Goal: Contribute content

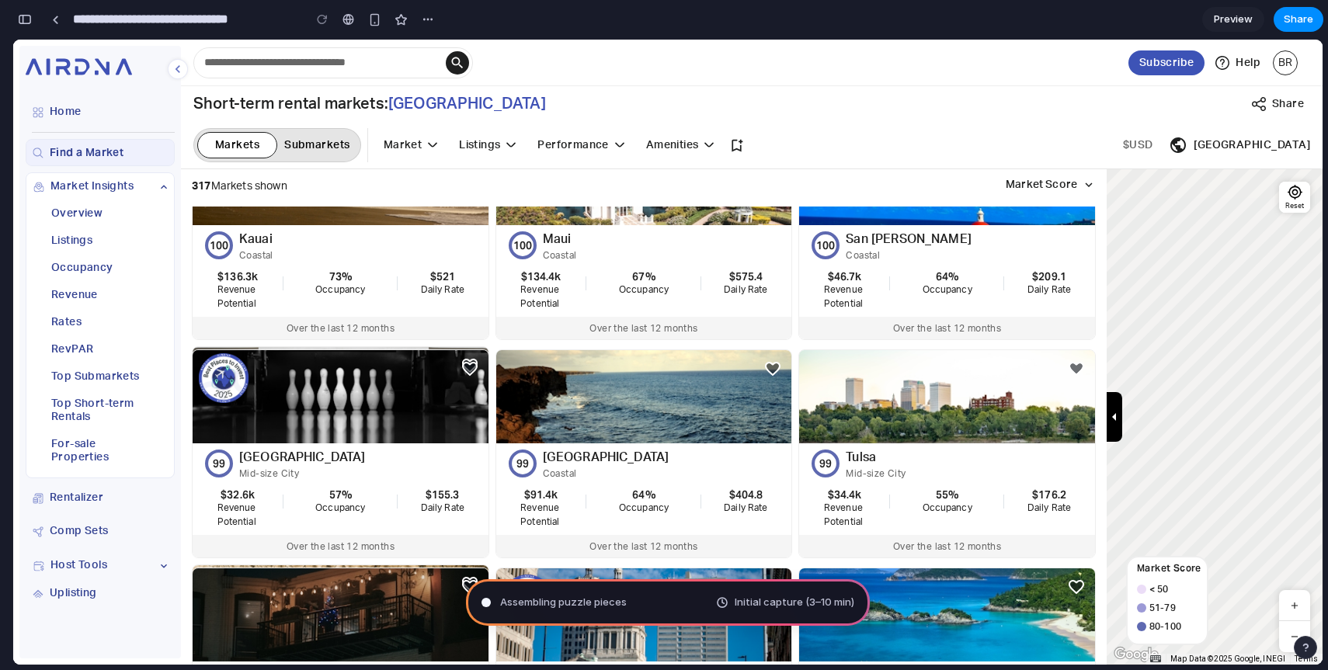
scroll to position [76, 0]
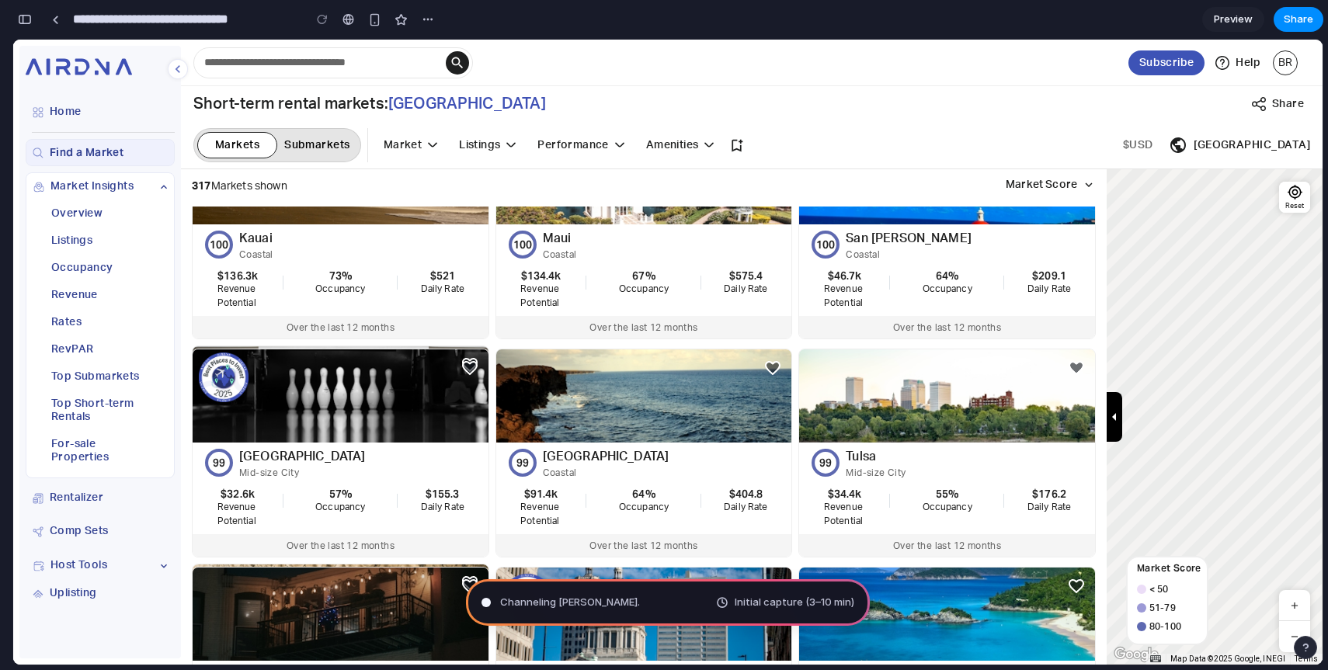
click at [621, 604] on div "Channeling [PERSON_NAME] . Initial capture (3–10 min)" at bounding box center [668, 603] width 404 height 47
click at [558, 604] on span "Channeling [PERSON_NAME] ..." at bounding box center [572, 603] width 144 height 16
click at [485, 607] on div "Channeling [PERSON_NAME]" at bounding box center [560, 603] width 156 height 16
type input "**********"
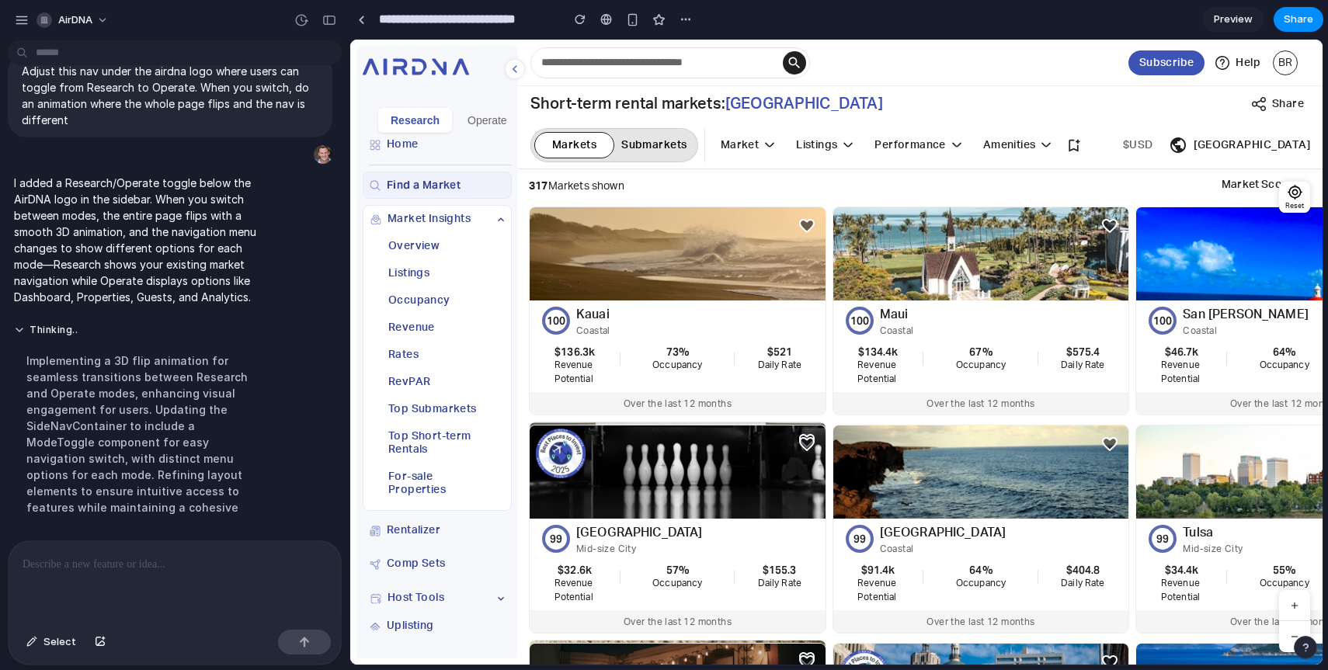
scroll to position [0, 0]
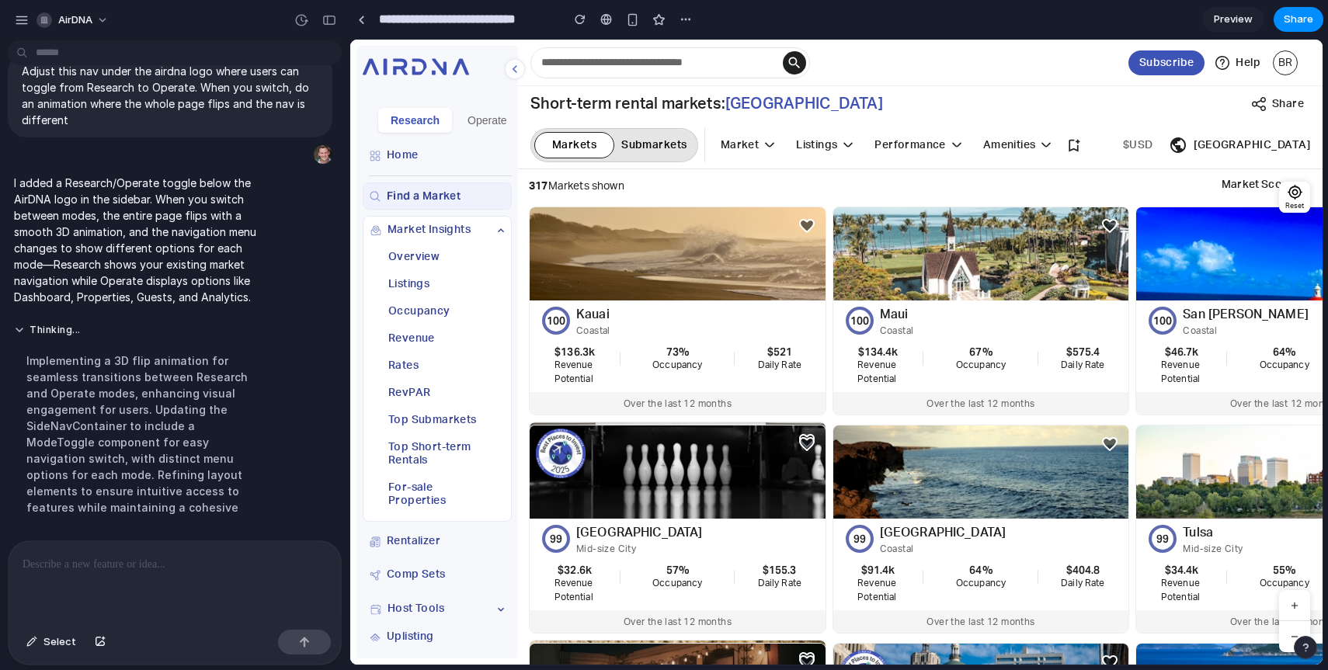
click at [474, 121] on button "Operate" at bounding box center [487, 120] width 64 height 25
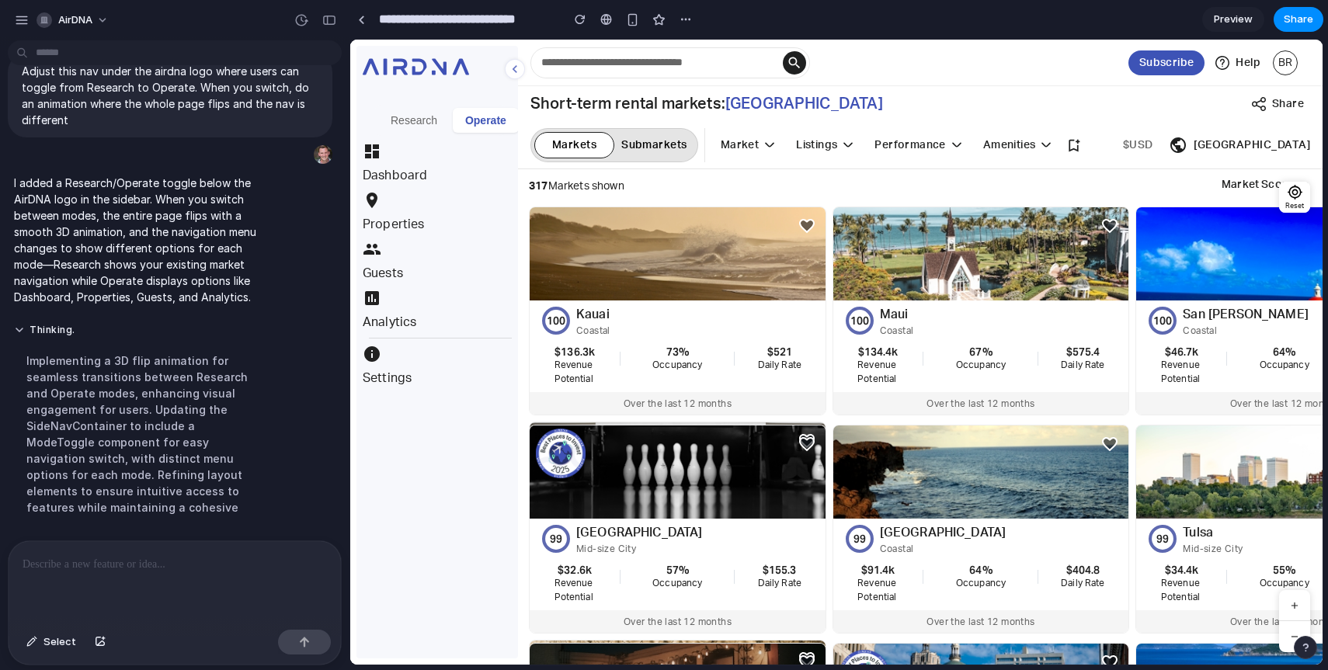
click at [421, 118] on button "Research" at bounding box center [413, 120] width 71 height 25
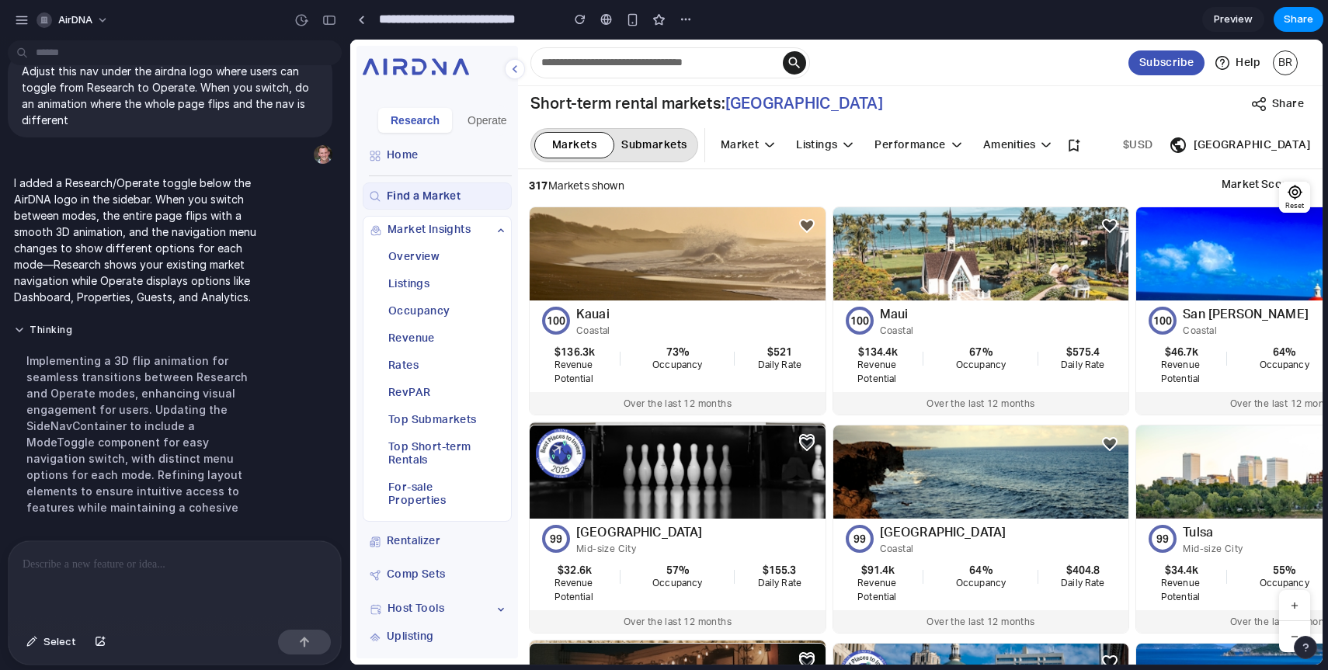
click at [474, 123] on button "Operate" at bounding box center [487, 120] width 64 height 25
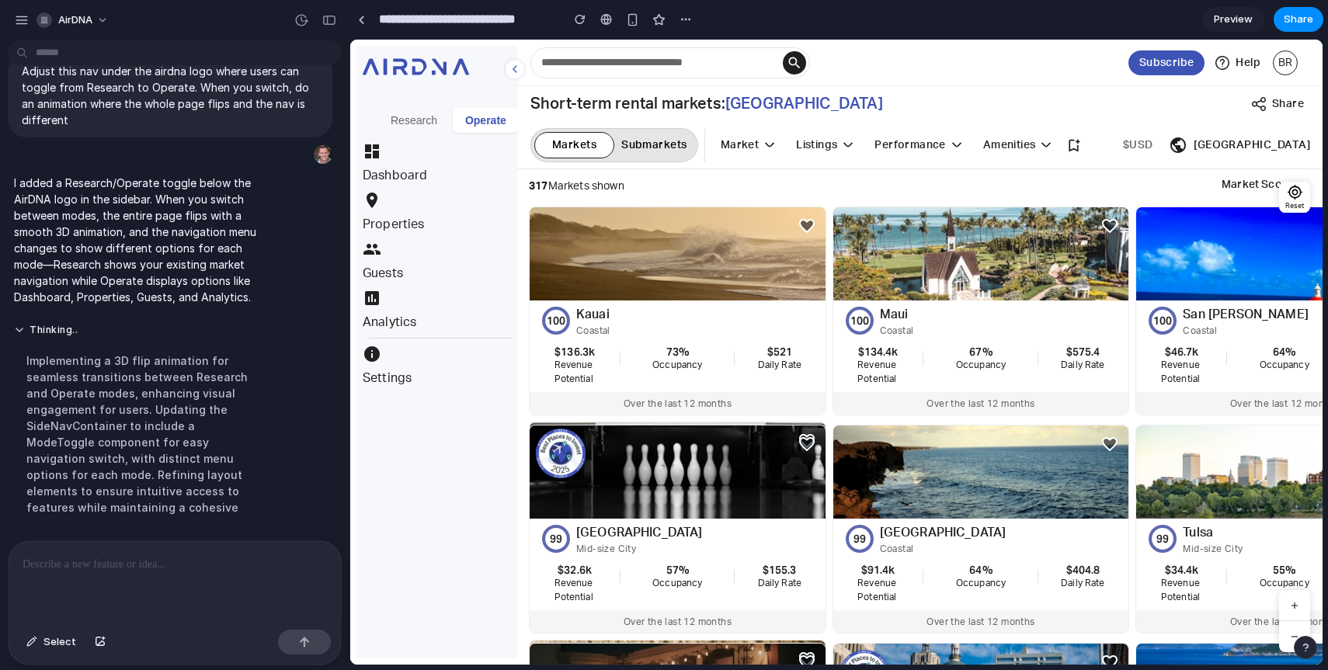
click at [427, 127] on button "Research" at bounding box center [413, 120] width 71 height 25
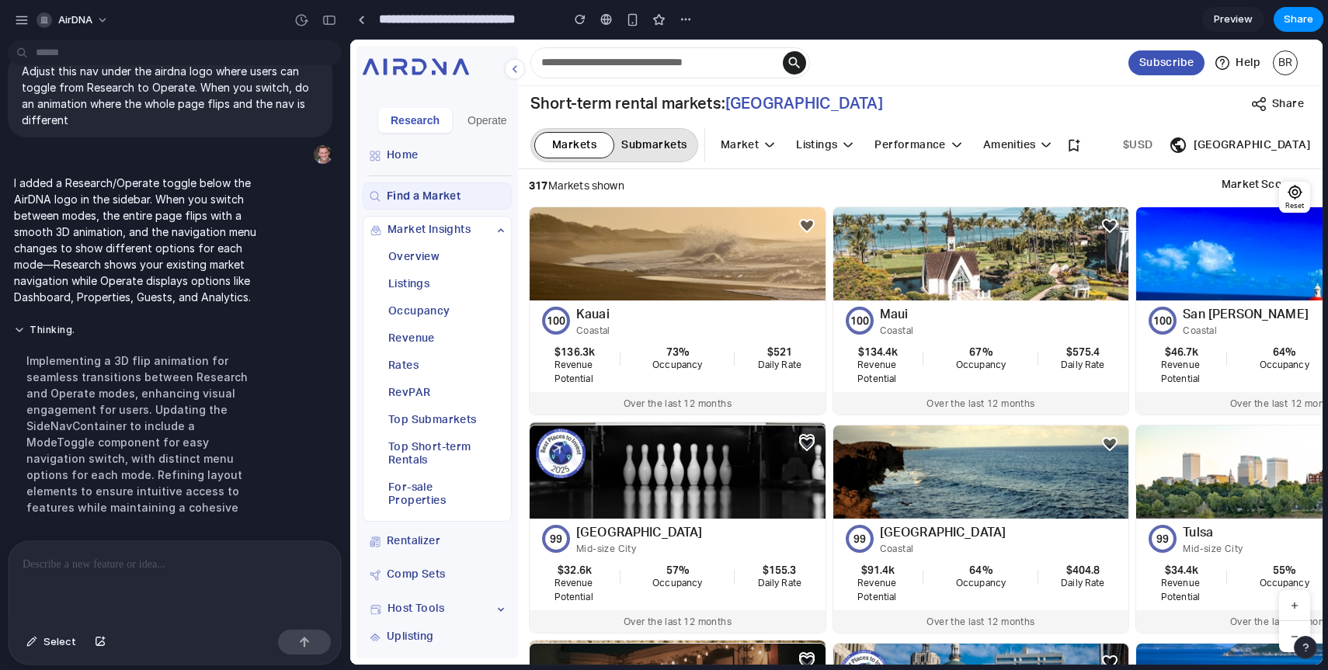
click at [473, 120] on button "Operate" at bounding box center [487, 120] width 64 height 25
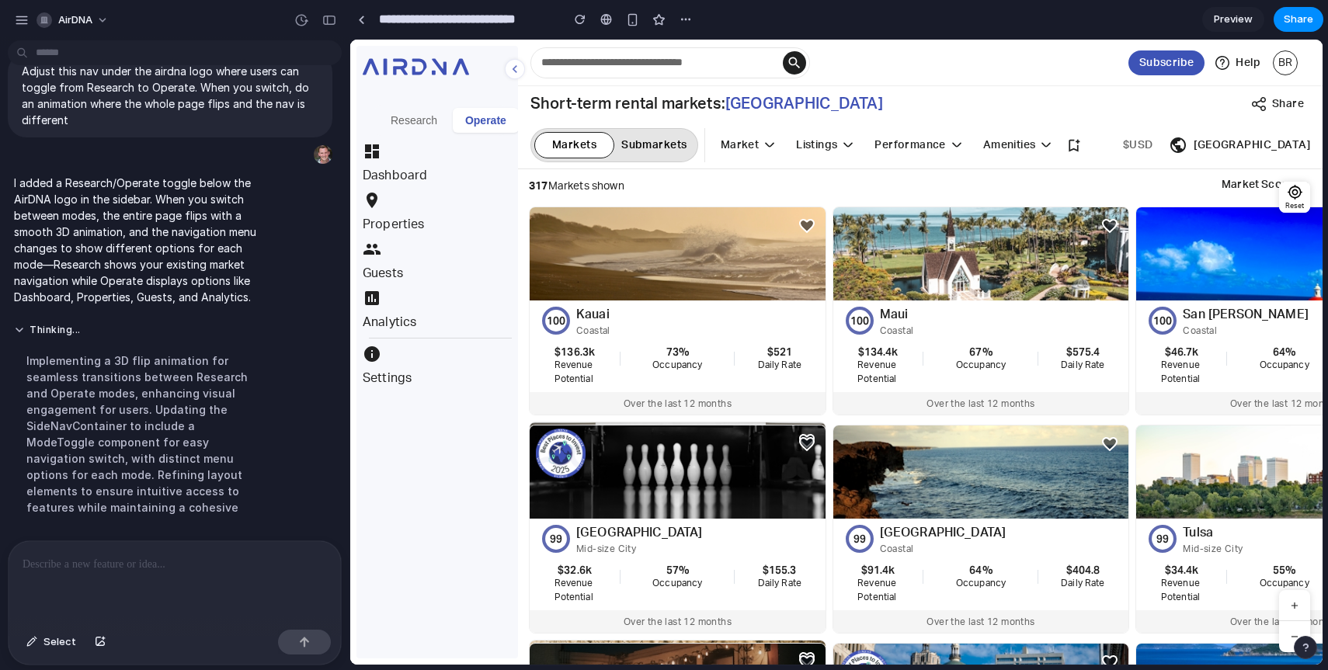
click at [415, 119] on button "Research" at bounding box center [413, 120] width 71 height 25
